Goal: Task Accomplishment & Management: Manage account settings

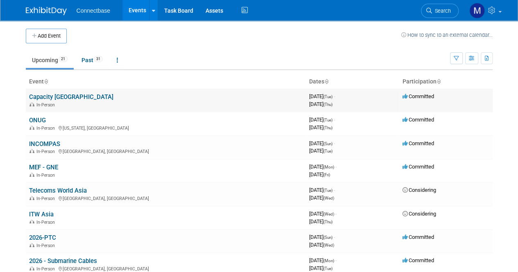
click at [48, 94] on link "Capacity [GEOGRAPHIC_DATA]" at bounding box center [71, 96] width 84 height 7
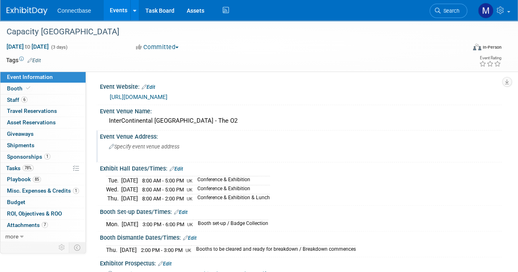
click at [111, 147] on icon at bounding box center [111, 147] width 5 height 5
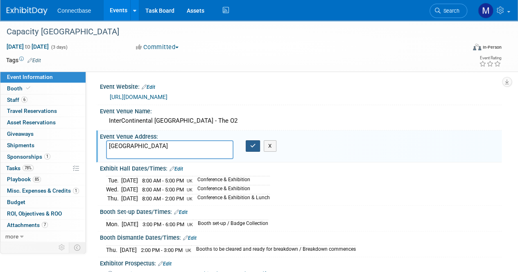
type textarea "[GEOGRAPHIC_DATA]"
click at [254, 145] on icon "button" at bounding box center [253, 145] width 6 height 5
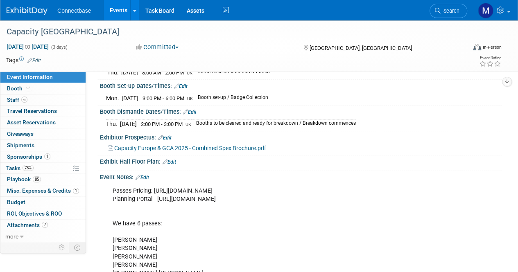
scroll to position [131, 0]
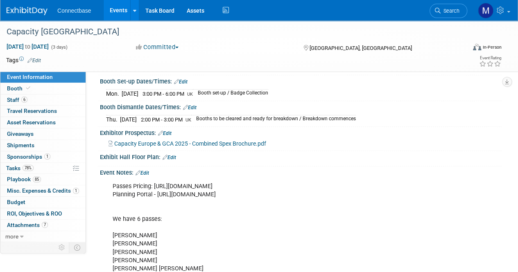
click at [148, 170] on link "Edit" at bounding box center [143, 173] width 14 height 6
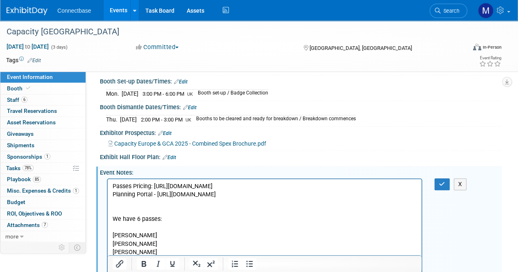
scroll to position [0, 0]
click at [345, 213] on p "Passes Pricing: [URL][DOMAIN_NAME] Planning Portal - [URL][DOMAIN_NAME] We have…" at bounding box center [265, 252] width 304 height 140
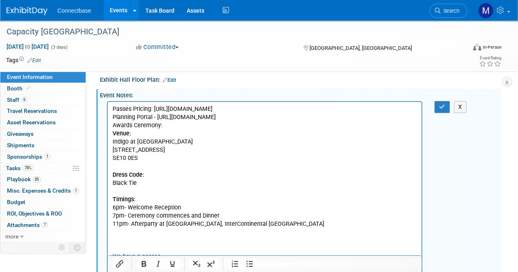
scroll to position [207, 0]
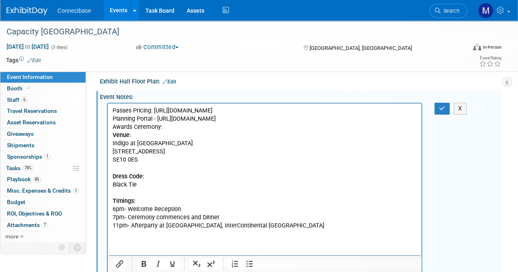
click at [331, 123] on p "Passes Pricing: [URL][DOMAIN_NAME] Planning Portal - [URL][DOMAIN_NAME]" at bounding box center [265, 115] width 304 height 16
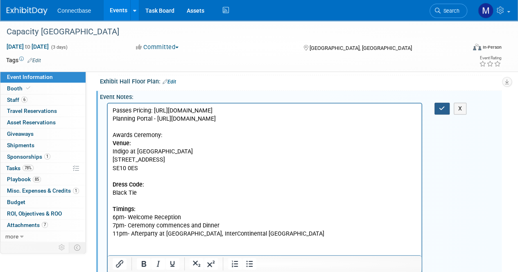
click at [442, 106] on icon "button" at bounding box center [442, 109] width 6 height 6
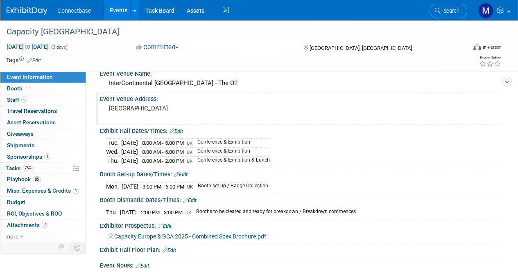
scroll to position [0, 0]
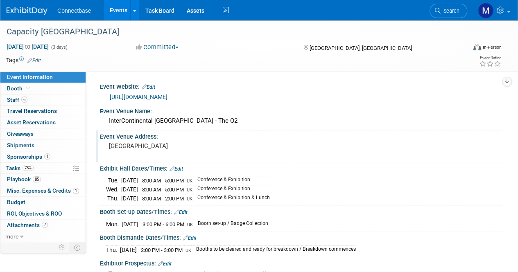
click at [183, 144] on pre "[GEOGRAPHIC_DATA]" at bounding box center [184, 146] width 150 height 7
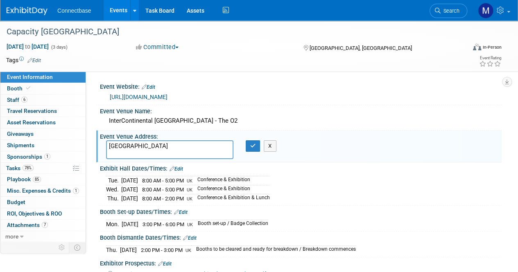
click at [124, 145] on textarea "[GEOGRAPHIC_DATA]" at bounding box center [169, 150] width 127 height 19
type textarea "[STREET_ADDRESS]"
click at [249, 145] on button "button" at bounding box center [253, 146] width 15 height 11
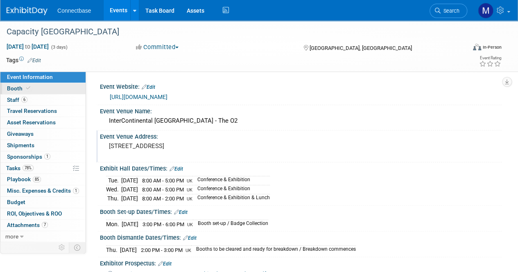
click at [16, 88] on span "Booth" at bounding box center [19, 88] width 25 height 7
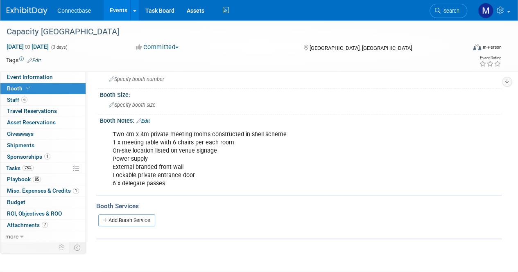
scroll to position [65, 0]
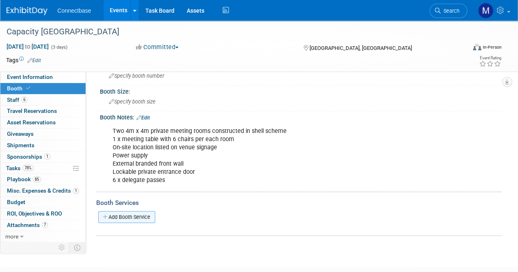
click at [136, 213] on link "Add Booth Service" at bounding box center [126, 217] width 57 height 12
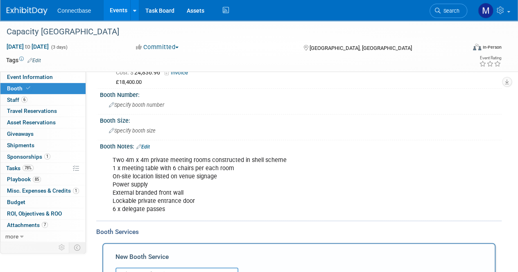
scroll to position [30, 0]
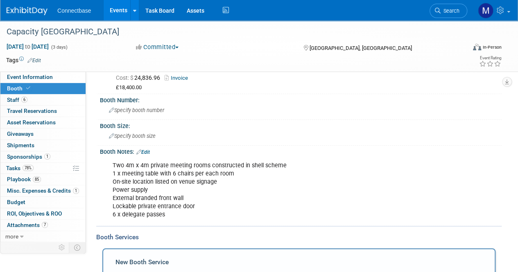
click at [146, 150] on link "Edit" at bounding box center [143, 153] width 14 height 6
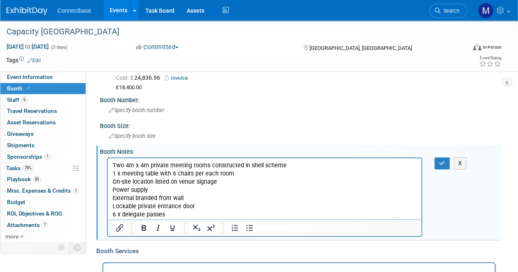
scroll to position [0, 0]
click at [120, 223] on icon "Insert/edit link" at bounding box center [120, 228] width 10 height 10
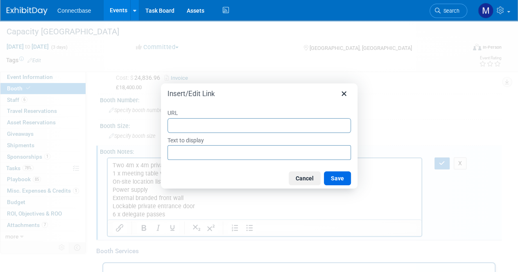
type input "c"
type input "ca"
type input "c"
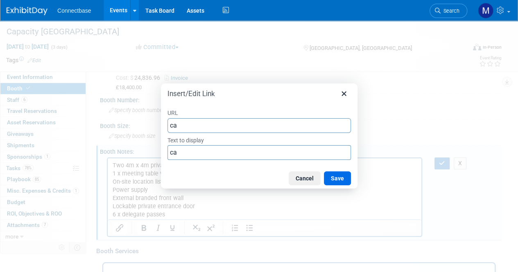
type input "c"
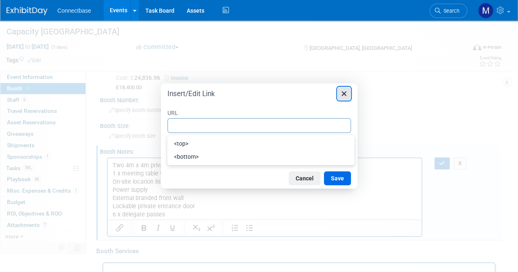
click at [345, 94] on icon "Close" at bounding box center [344, 94] width 10 height 10
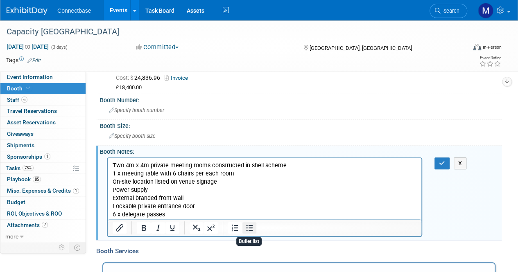
click at [249, 228] on icon "Bullet list" at bounding box center [250, 228] width 10 height 10
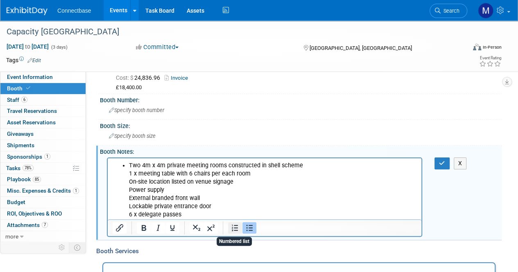
click at [235, 228] on icon "Numbered list" at bounding box center [235, 228] width 10 height 10
click at [213, 228] on icon "Superscript" at bounding box center [211, 228] width 10 height 10
click at [198, 228] on icon "Subscript" at bounding box center [197, 228] width 10 height 10
click at [442, 162] on icon "button" at bounding box center [442, 164] width 6 height 6
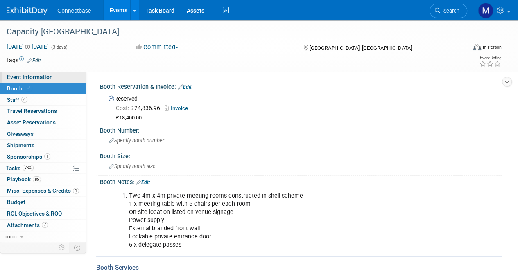
click at [18, 75] on span "Event Information" at bounding box center [30, 77] width 46 height 7
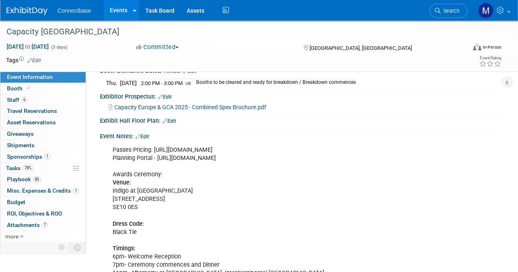
scroll to position [166, 0]
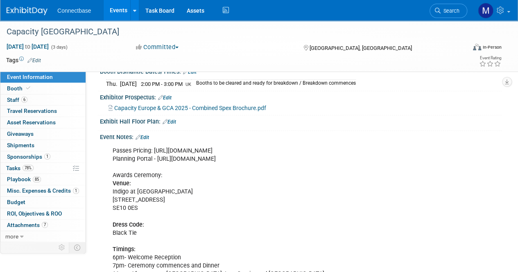
click at [149, 135] on link "Edit" at bounding box center [143, 138] width 14 height 6
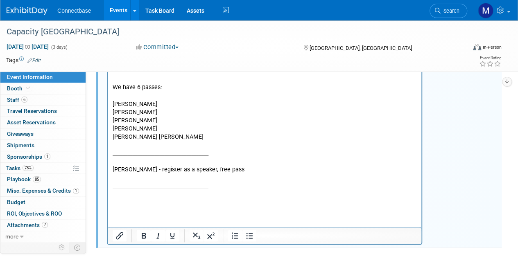
scroll to position [389, 0]
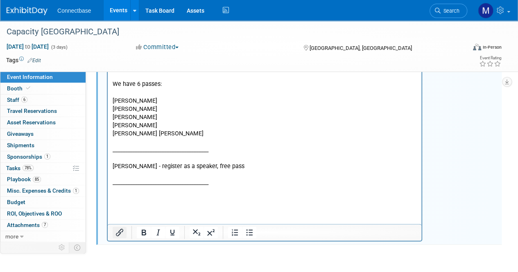
click at [123, 229] on icon "Insert/edit link" at bounding box center [119, 232] width 7 height 7
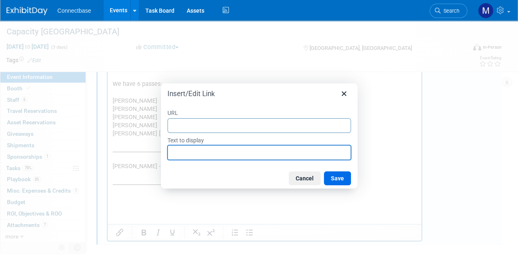
click at [185, 154] on input "Text to display" at bounding box center [260, 152] width 184 height 15
paste input "[URL][DOMAIN_NAME]"
type input "[URL][DOMAIN_NAME]"
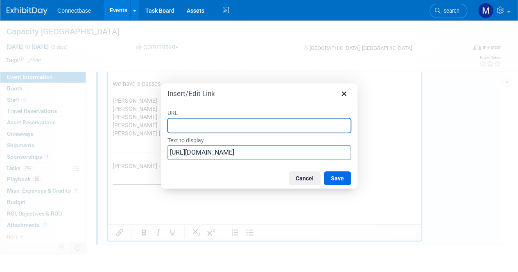
drag, startPoint x: 358, startPoint y: 153, endPoint x: 347, endPoint y: 154, distance: 10.3
click at [347, 154] on div "Insert/Edit Link URL Text to display [URL][DOMAIN_NAME] Cancel Save" at bounding box center [259, 136] width 518 height 272
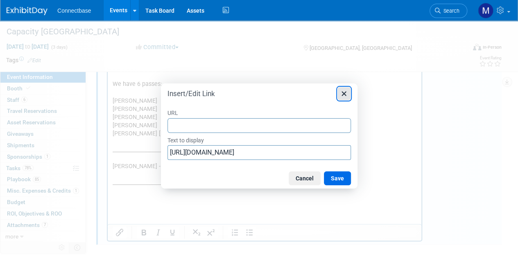
click at [348, 93] on icon "Close" at bounding box center [344, 94] width 10 height 10
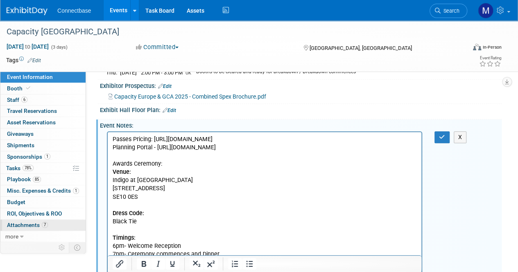
click at [29, 220] on link "7 Attachments 7" at bounding box center [42, 225] width 85 height 11
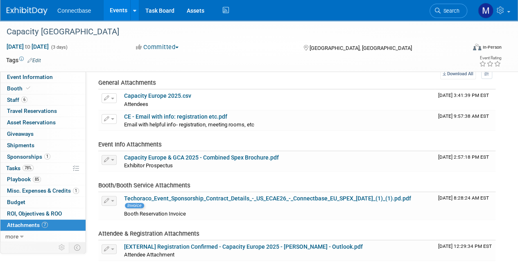
scroll to position [31, 0]
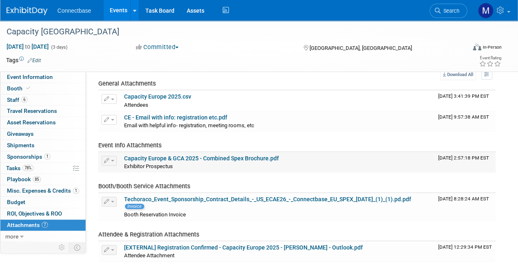
click at [108, 159] on icon "button" at bounding box center [107, 161] width 6 height 5
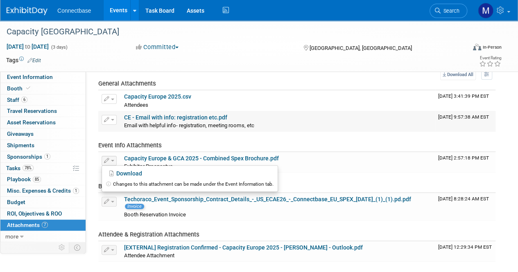
click at [333, 115] on div "CE - Email with info: registration etc.pdf" at bounding box center [278, 117] width 308 height 7
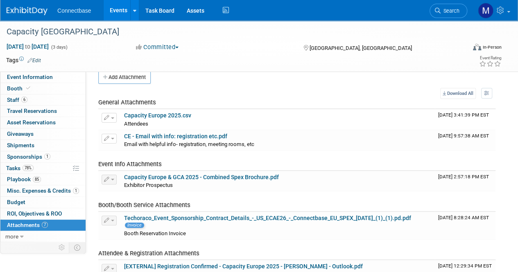
scroll to position [0, 0]
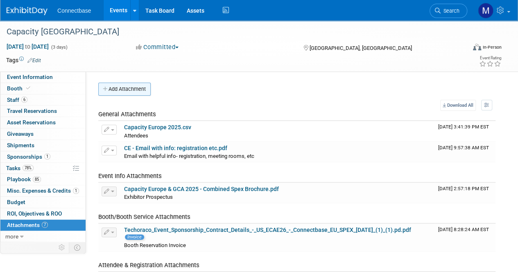
click at [134, 90] on button "Add Attachment" at bounding box center [124, 89] width 52 height 13
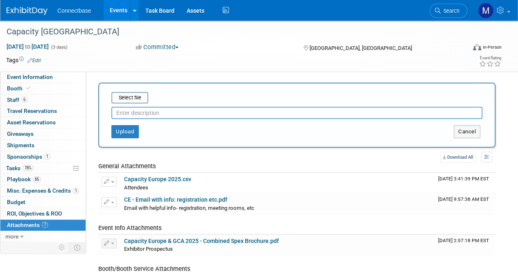
click at [125, 113] on input "text" at bounding box center [296, 113] width 371 height 12
click at [136, 99] on input "file" at bounding box center [99, 98] width 98 height 10
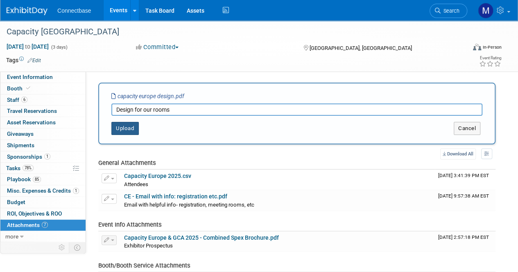
type input "Design for our rooms"
click at [124, 131] on button "Upload" at bounding box center [124, 128] width 27 height 13
